Goal: Complete application form

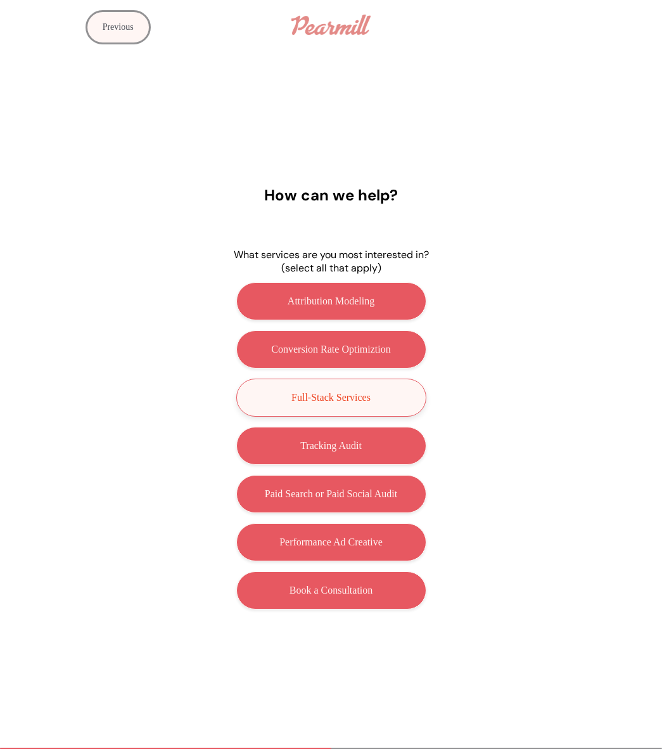
click at [403, 401] on button "Full-Stack Services" at bounding box center [331, 397] width 190 height 38
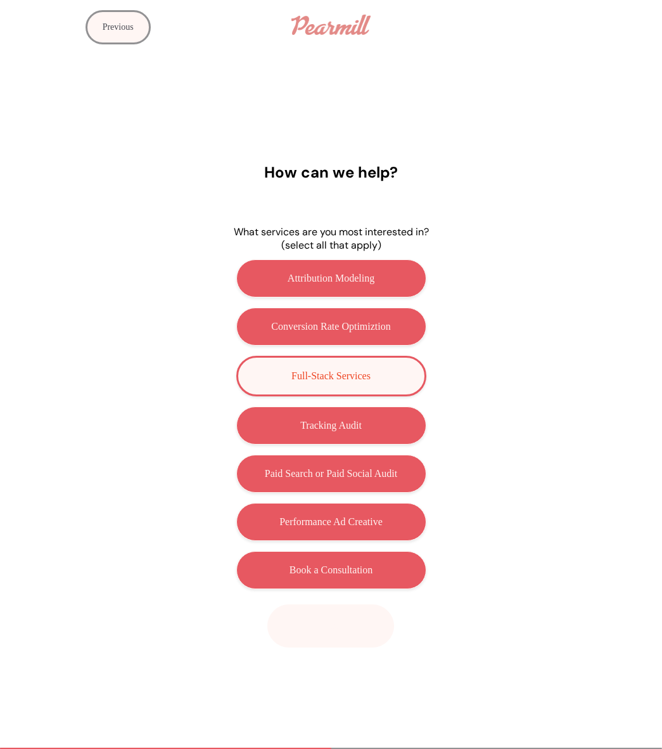
click at [351, 643] on button "Next" at bounding box center [330, 625] width 127 height 43
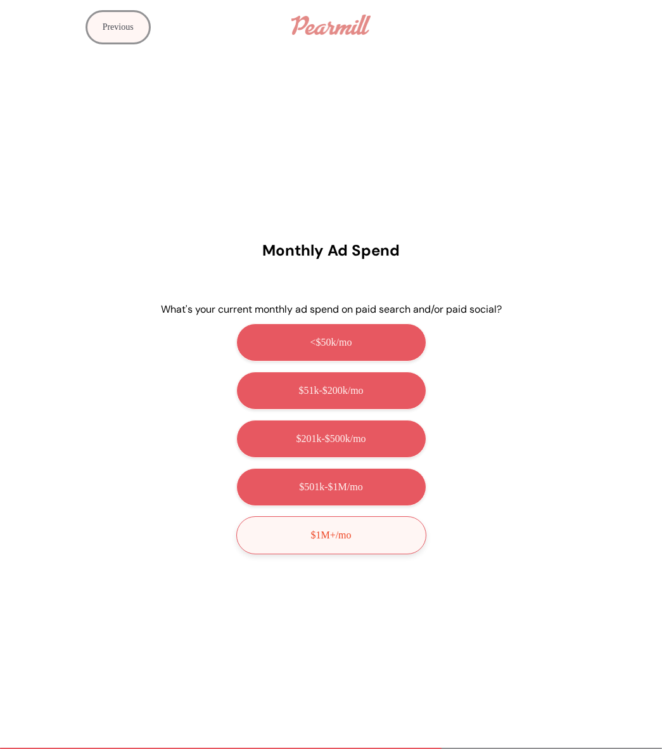
click at [380, 545] on button "$1M+/mo" at bounding box center [331, 535] width 190 height 38
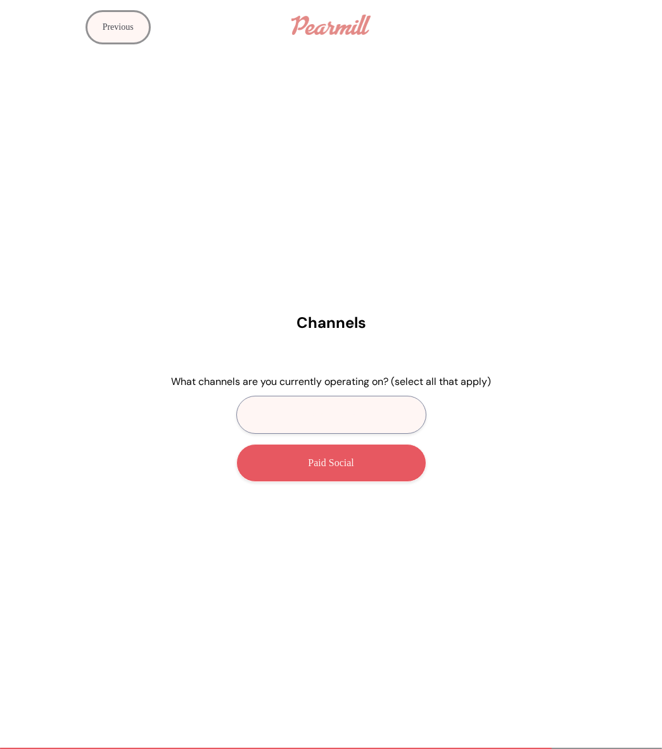
click at [384, 409] on button "Paid Search" at bounding box center [331, 415] width 190 height 38
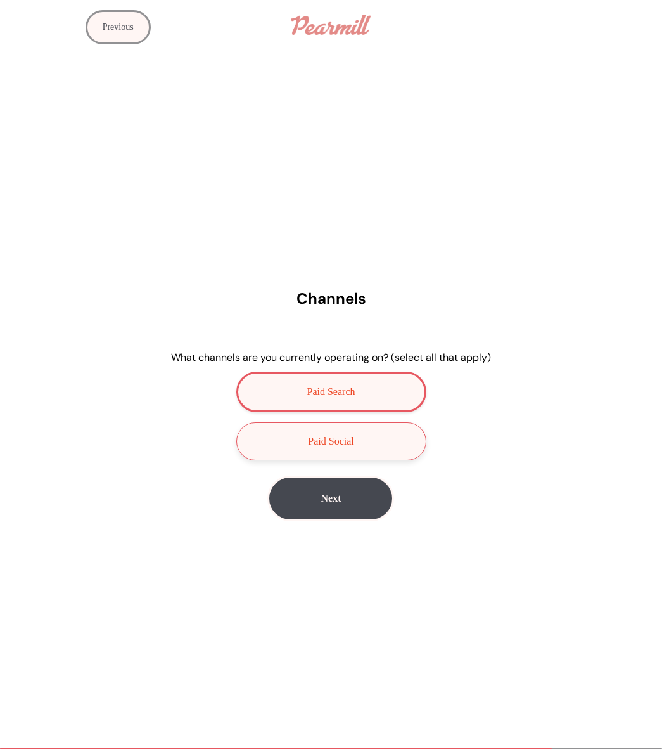
drag, startPoint x: 381, startPoint y: 444, endPoint x: 380, endPoint y: 451, distance: 7.7
click at [381, 446] on button "Paid Social" at bounding box center [331, 441] width 190 height 38
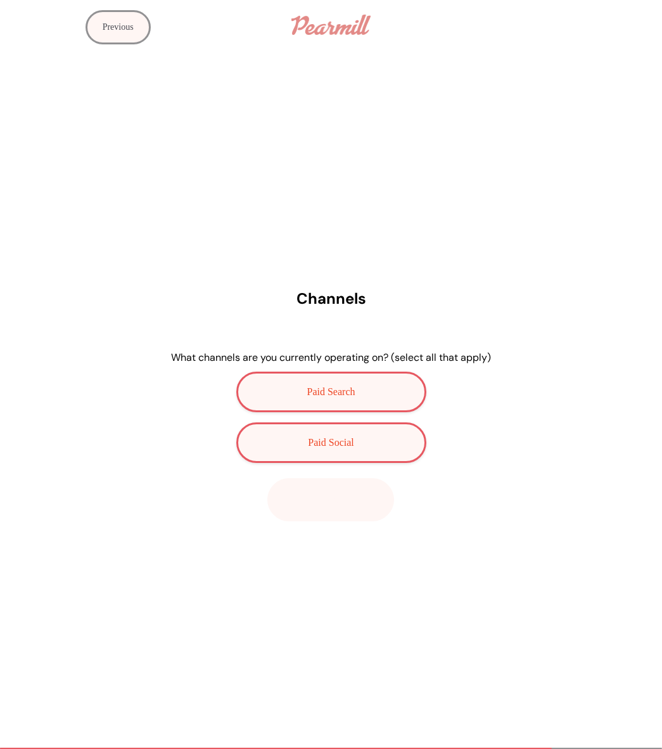
drag, startPoint x: 353, startPoint y: 498, endPoint x: 422, endPoint y: 498, distance: 68.5
click at [353, 498] on button "Next" at bounding box center [330, 499] width 127 height 43
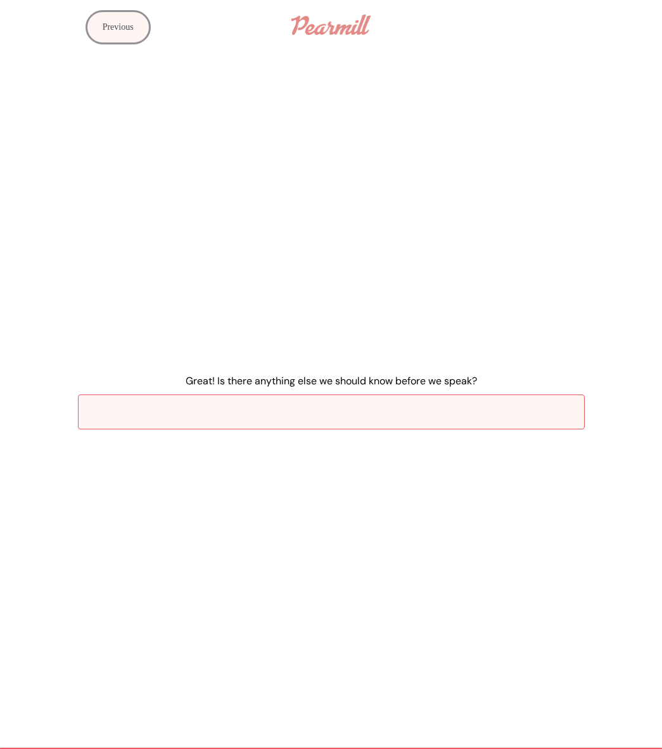
click at [332, 408] on input "Great! Is there anything else we should know before we speak?" at bounding box center [331, 411] width 507 height 35
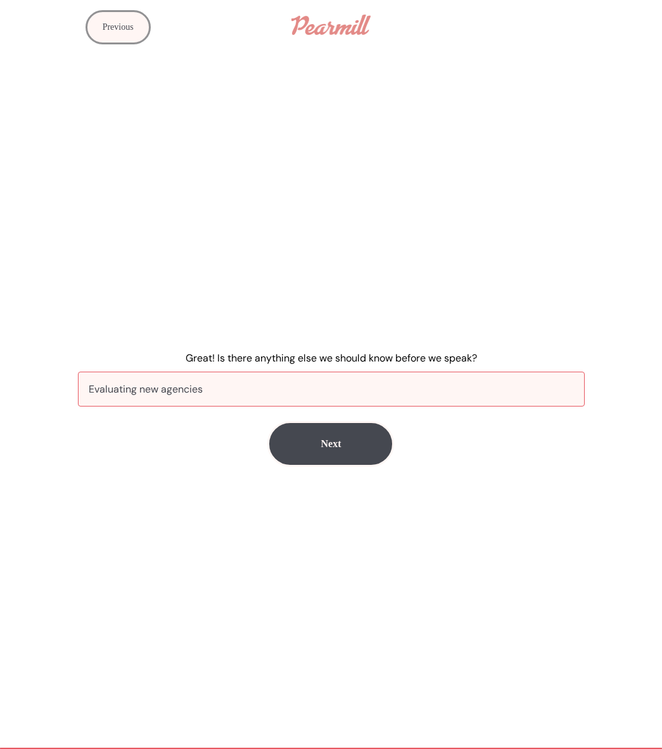
drag, startPoint x: 94, startPoint y: 387, endPoint x: 62, endPoint y: 385, distance: 32.4
click at [62, 385] on div "Great! Is there anything else we should know before we speak? Evaluating new ag…" at bounding box center [331, 399] width 662 height 148
drag, startPoint x: 210, startPoint y: 390, endPoint x: 328, endPoint y: 395, distance: 118.0
click at [328, 395] on input "Currently evaluating new agencies" at bounding box center [331, 388] width 507 height 35
type input "Currently evaluating new agencies"
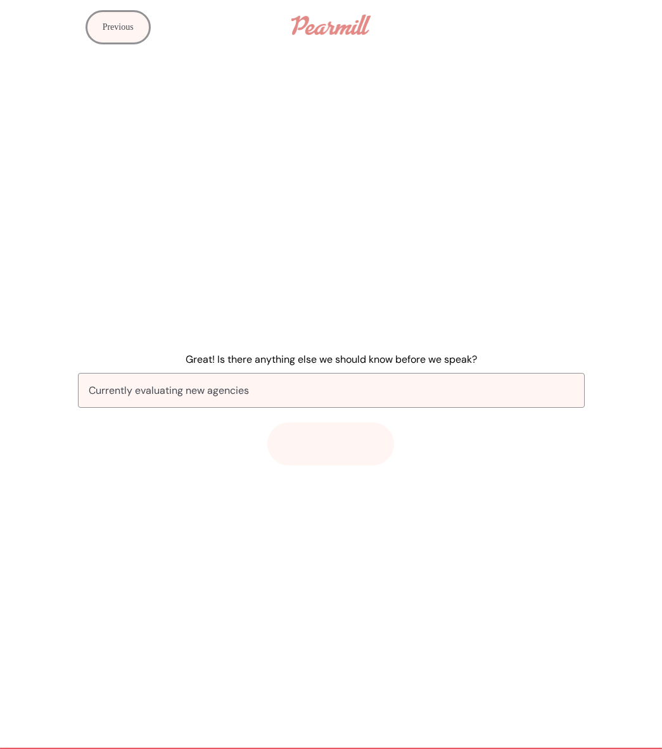
click at [329, 427] on button "Next" at bounding box center [330, 443] width 127 height 43
